Goal: Navigation & Orientation: Find specific page/section

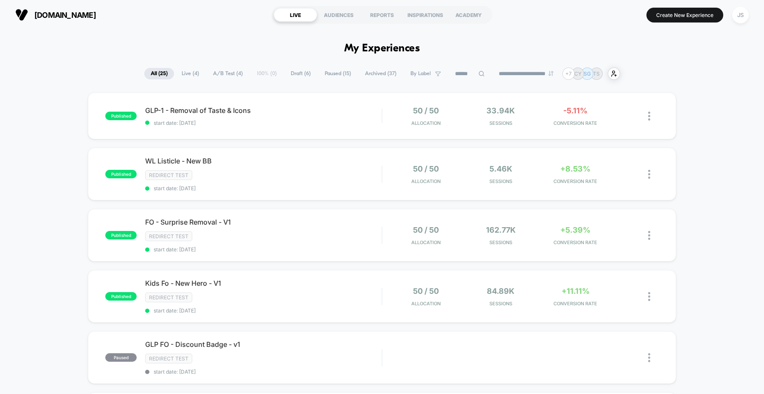
click at [187, 75] on span "Live ( 4 )" at bounding box center [190, 73] width 30 height 11
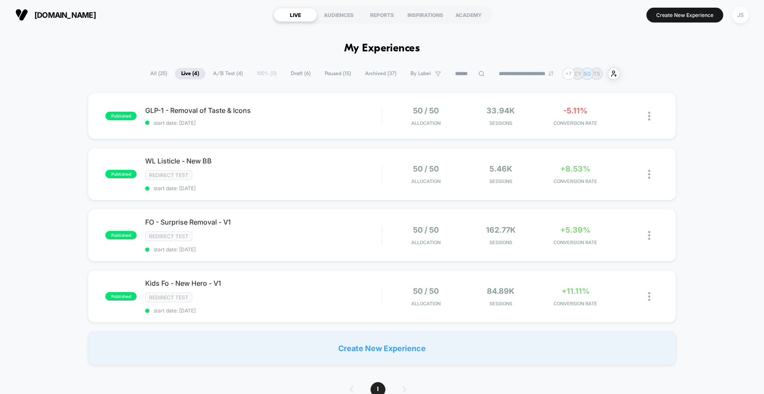
click at [155, 73] on span "All ( 25 )" at bounding box center [159, 73] width 30 height 11
